Goal: Obtain resource: Obtain resource

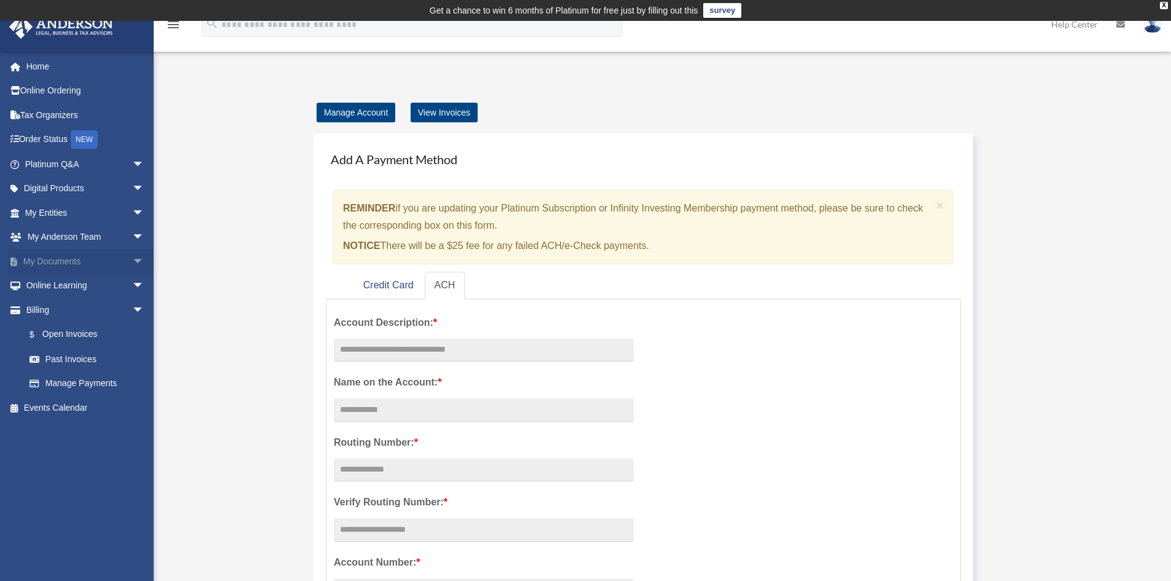
click at [69, 257] on link "My Documents arrow_drop_down" at bounding box center [86, 261] width 154 height 25
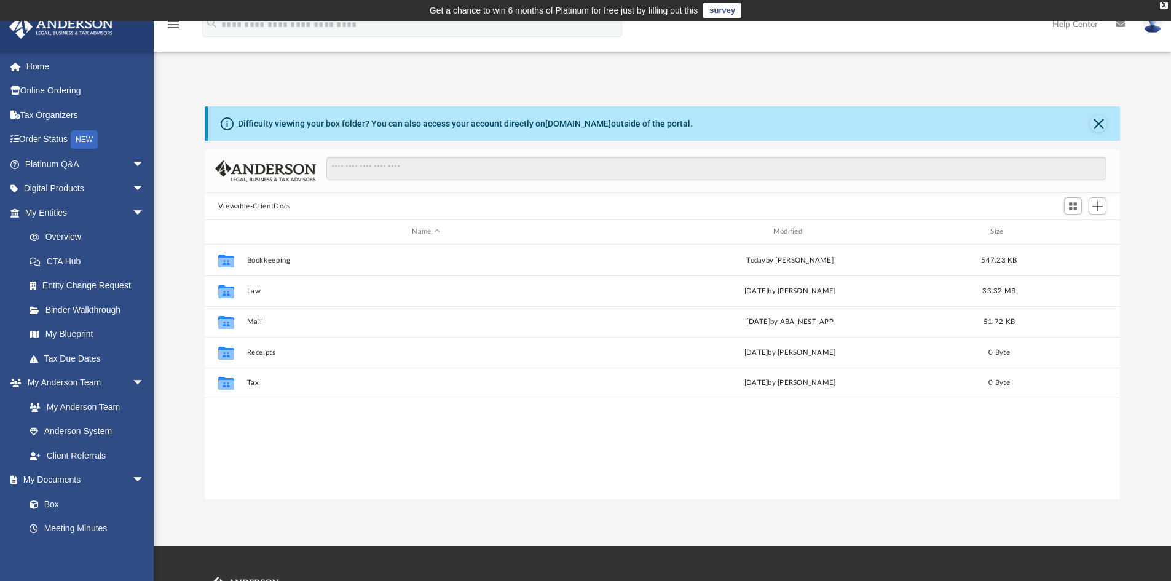
scroll to position [271, 906]
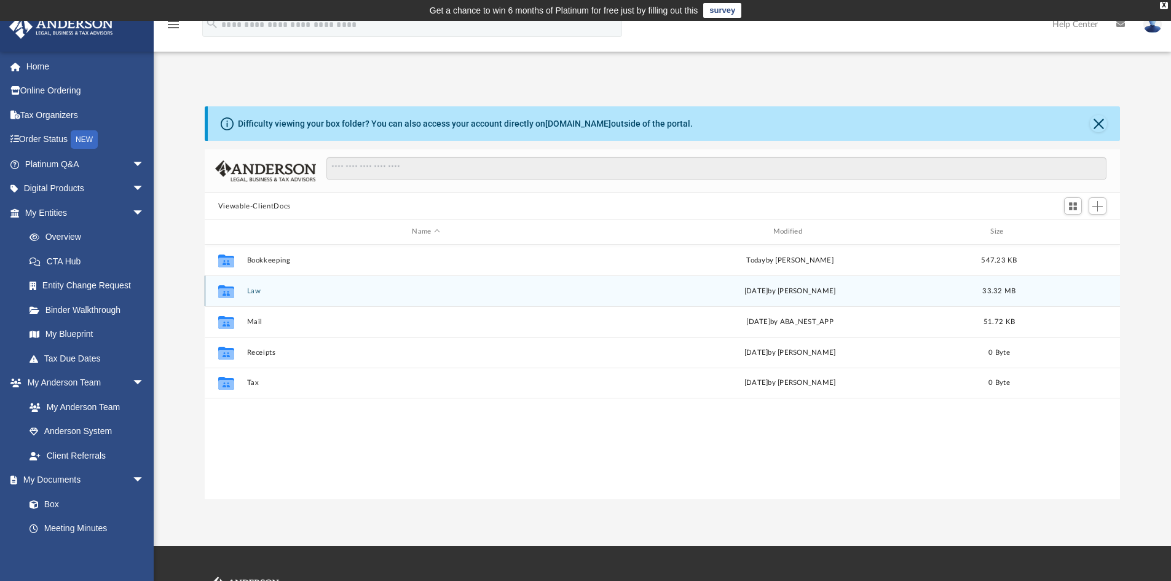
click at [254, 293] on button "Law" at bounding box center [426, 291] width 359 height 8
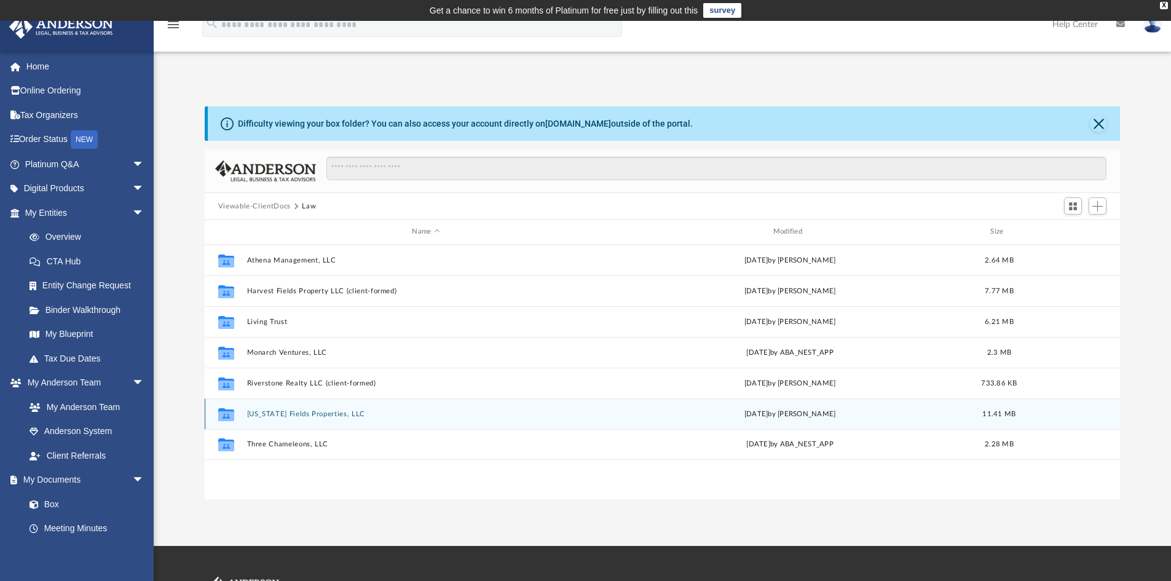
click at [315, 415] on button "[US_STATE] Fields Properties, LLC" at bounding box center [426, 414] width 359 height 8
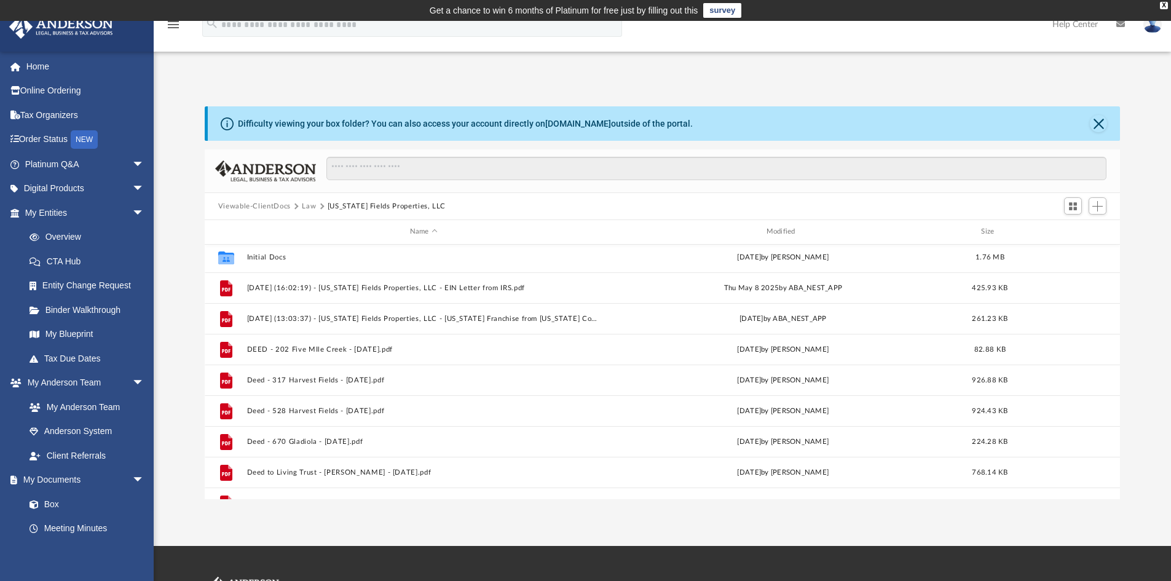
scroll to position [0, 0]
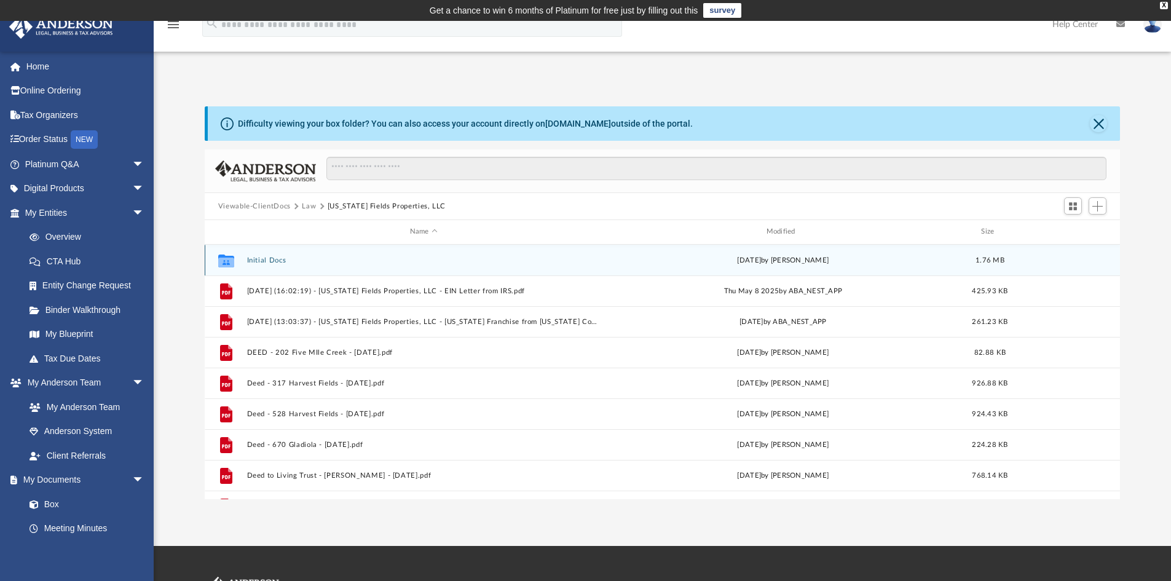
click at [279, 260] on button "Initial Docs" at bounding box center [424, 260] width 354 height 8
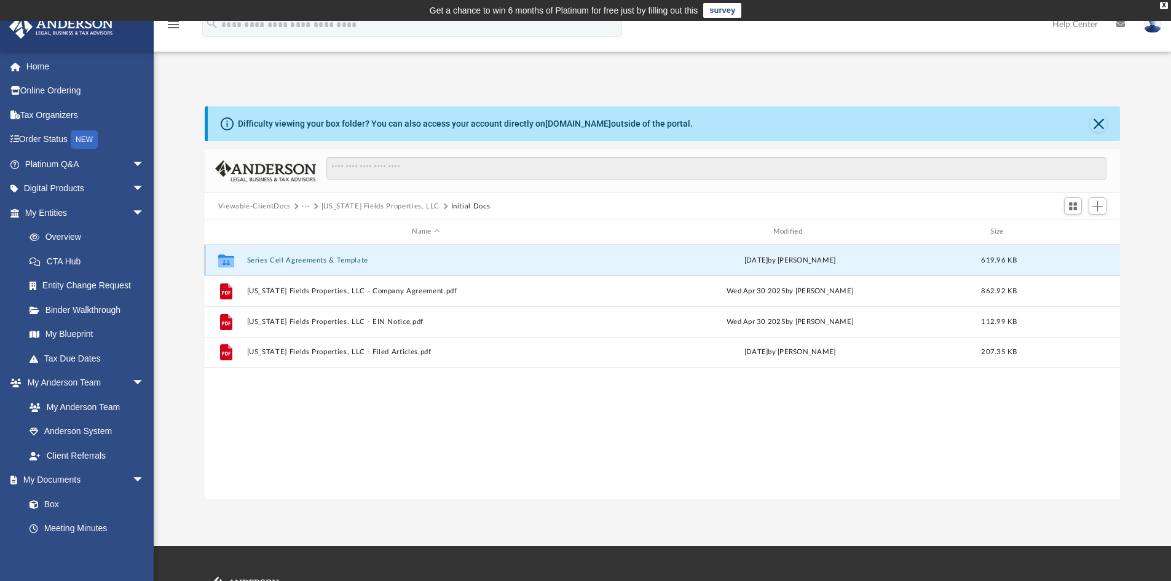
click at [279, 260] on button "Series Cell Agreements & Template" at bounding box center [426, 260] width 359 height 8
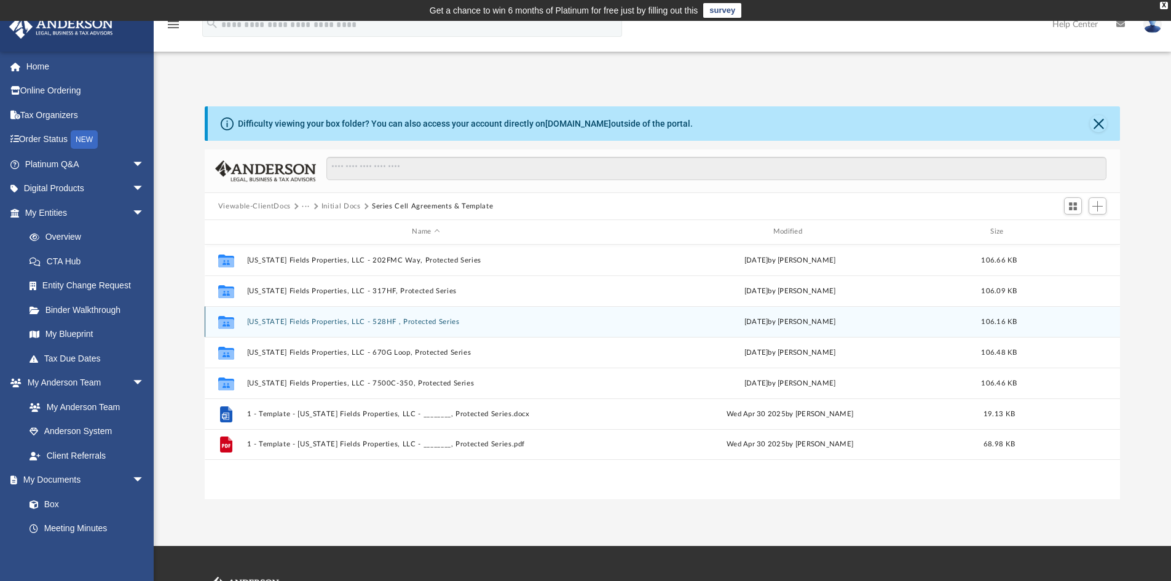
click at [293, 320] on button "[US_STATE] Fields Properties, LLC - 528HF , Protected Series" at bounding box center [426, 322] width 359 height 8
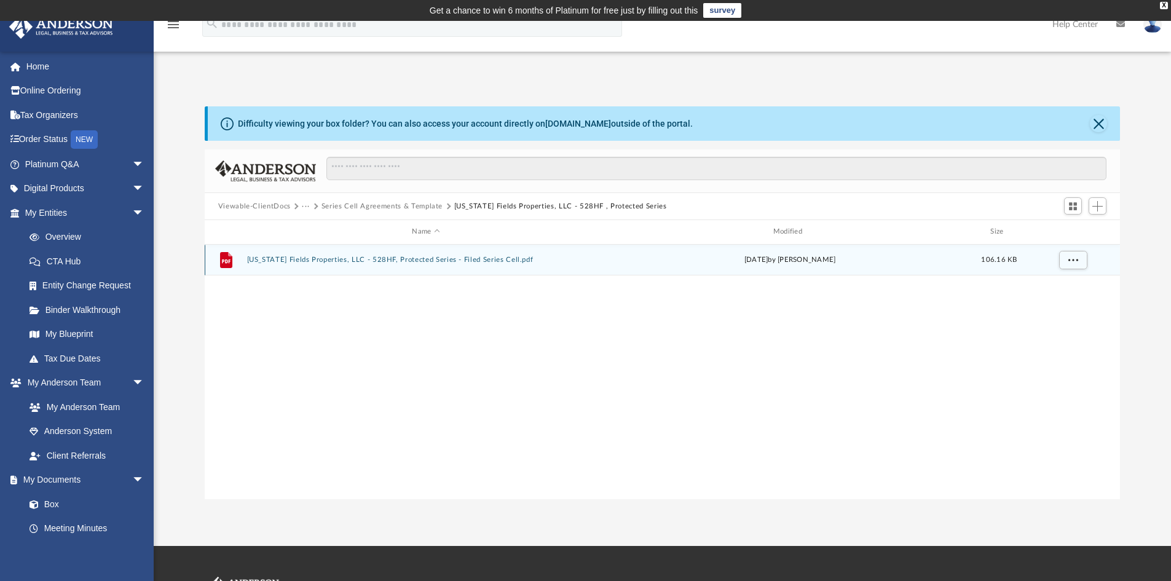
click at [300, 258] on button "[US_STATE] Fields Properties, LLC - 528HF, Protected Series - Filed Series Cell…" at bounding box center [426, 260] width 359 height 8
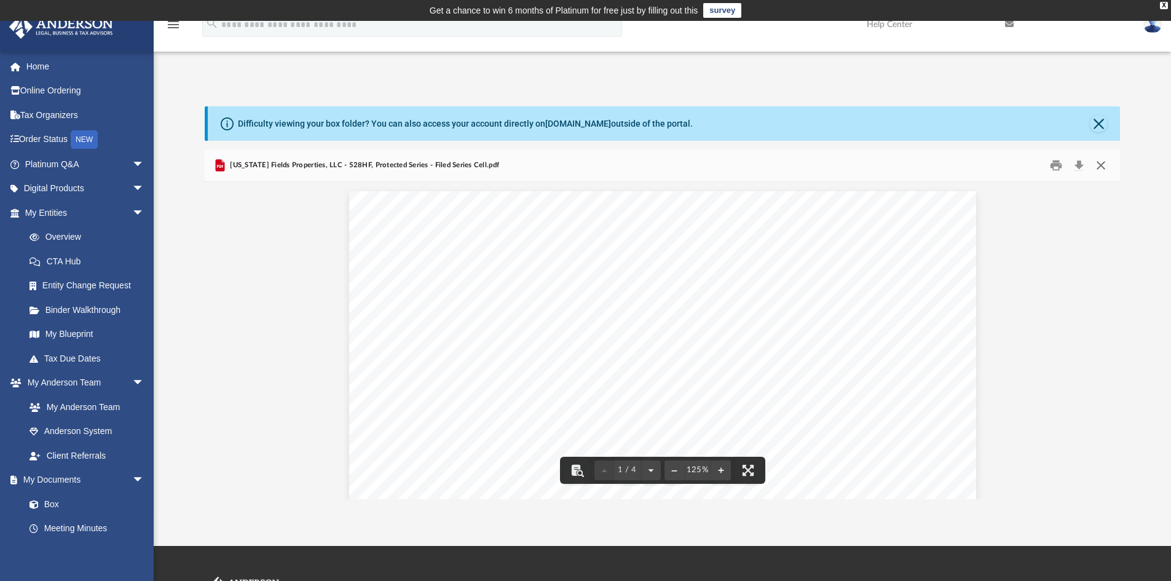
click at [1100, 165] on button "Close" at bounding box center [1101, 165] width 22 height 19
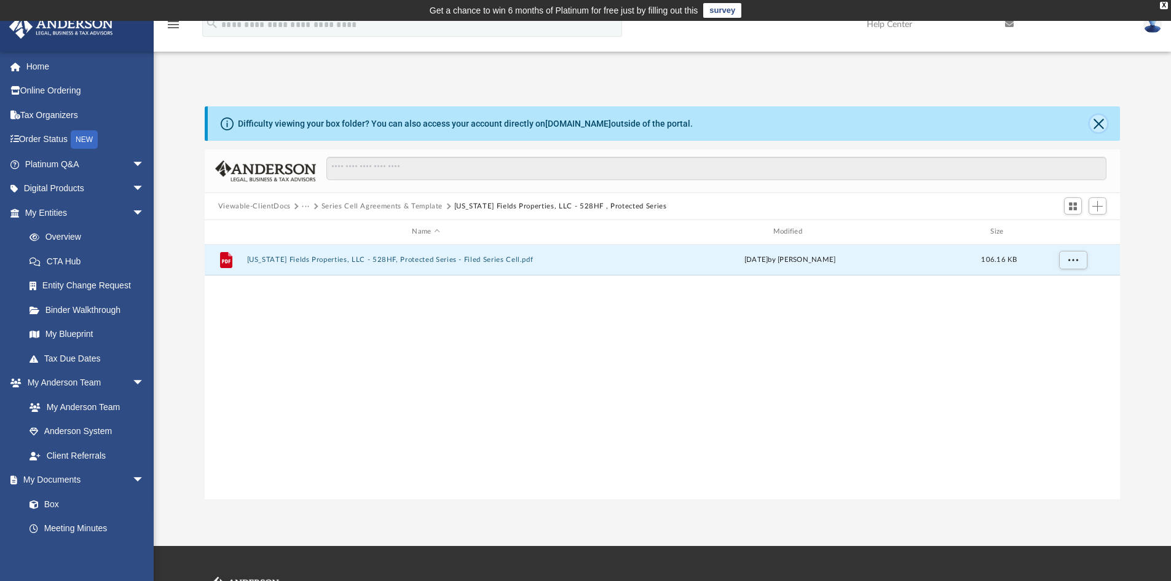
click at [1094, 120] on button "Close" at bounding box center [1098, 123] width 17 height 17
